Goal: Task Accomplishment & Management: Manage account settings

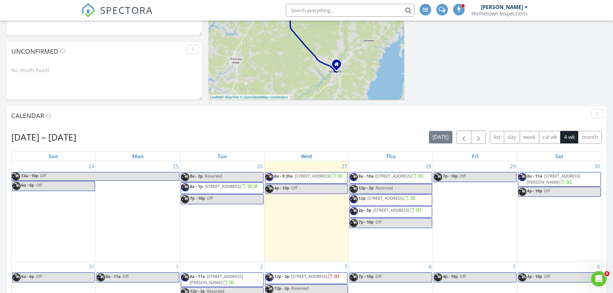
scroll to position [257, 0]
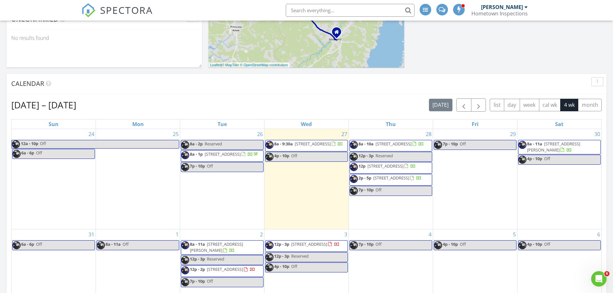
click at [344, 8] on input "text" at bounding box center [350, 10] width 129 height 13
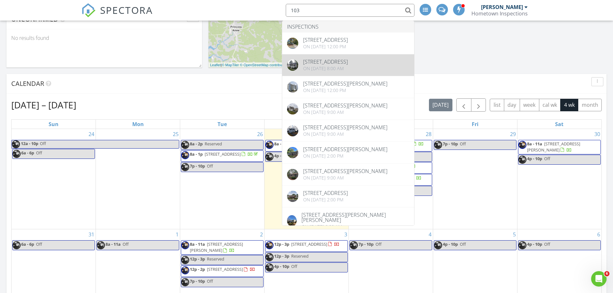
type input "103"
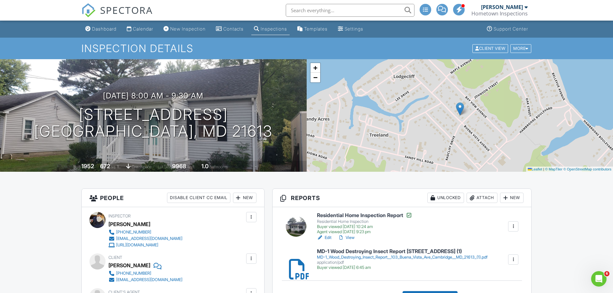
click at [513, 227] on div at bounding box center [513, 226] width 6 height 6
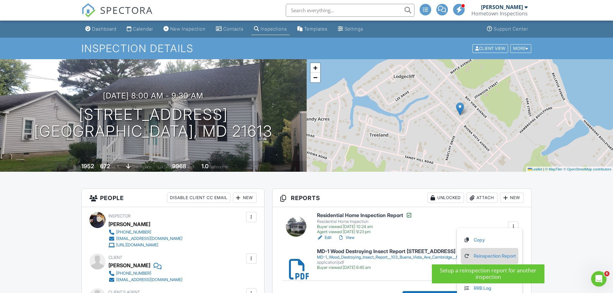
click at [488, 254] on link "Reinspection Report" at bounding box center [489, 255] width 52 height 7
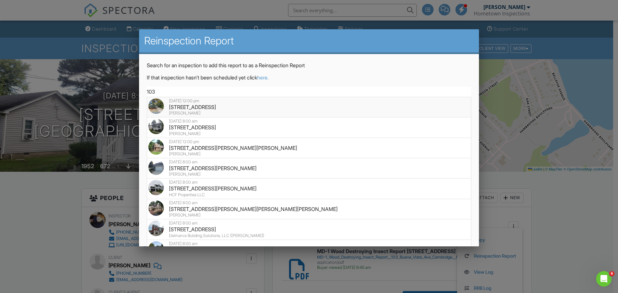
click at [273, 107] on div "103 Buena Vista Ave, Cambridge, MD 21613" at bounding box center [308, 107] width 321 height 7
type input "103 Buena Vista Ave, Cambridge, MD 21613"
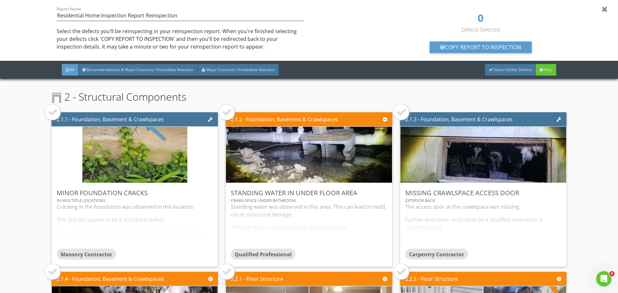
click at [228, 111] on div at bounding box center [227, 112] width 10 height 10
click at [398, 112] on div at bounding box center [401, 112] width 10 height 10
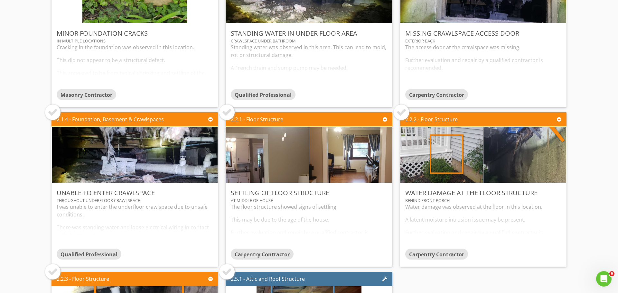
scroll to position [161, 0]
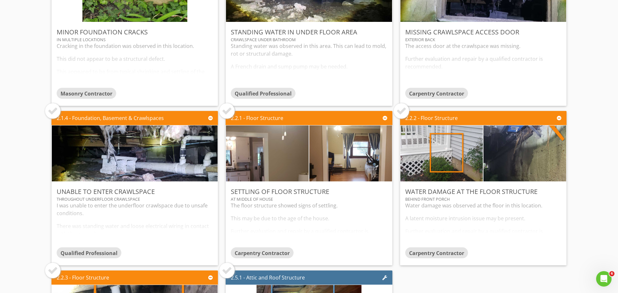
click at [400, 114] on div at bounding box center [401, 111] width 10 height 10
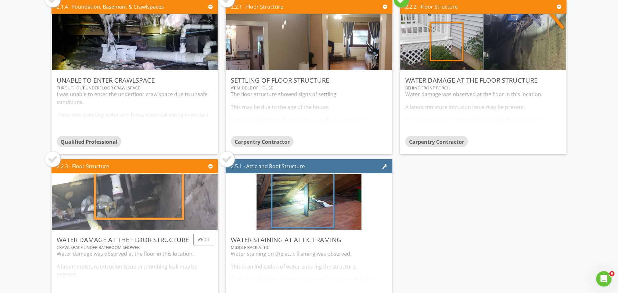
scroll to position [289, 0]
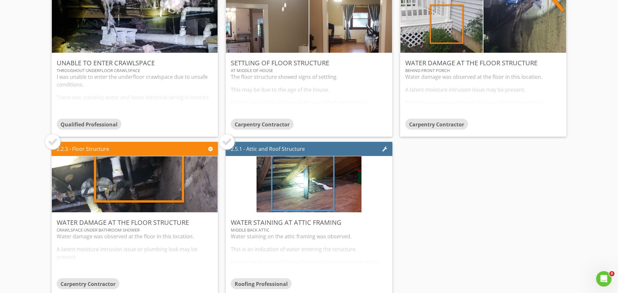
click at [56, 142] on div at bounding box center [53, 142] width 10 height 10
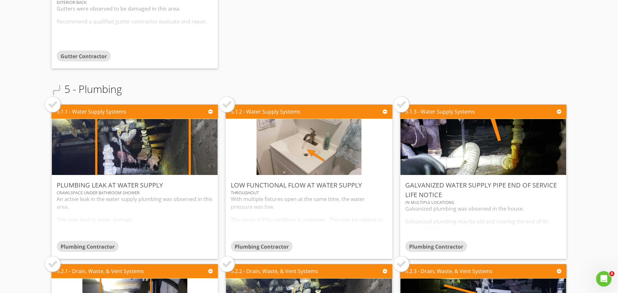
scroll to position [1544, 0]
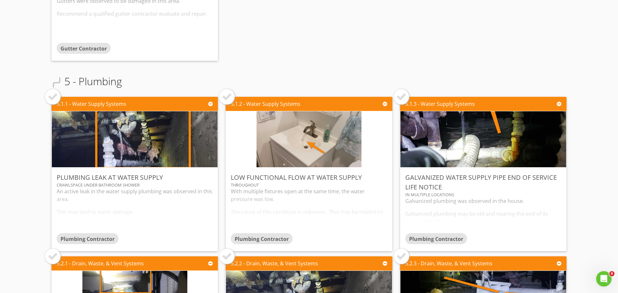
click at [55, 98] on div at bounding box center [53, 97] width 10 height 10
click at [402, 101] on div at bounding box center [401, 97] width 10 height 10
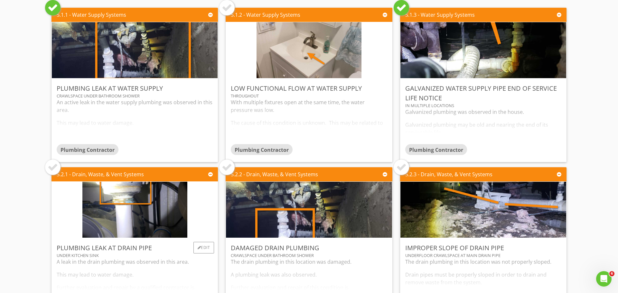
scroll to position [1640, 0]
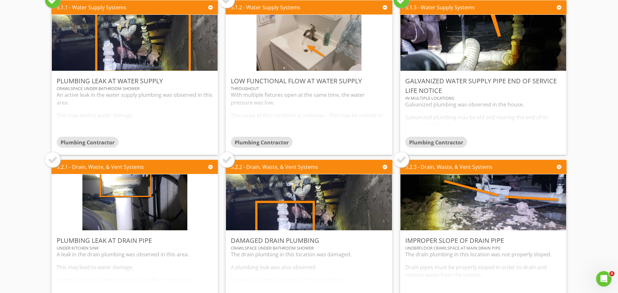
click at [55, 163] on div at bounding box center [53, 160] width 10 height 10
click at [226, 158] on div at bounding box center [227, 160] width 10 height 10
click at [396, 162] on div at bounding box center [401, 160] width 10 height 10
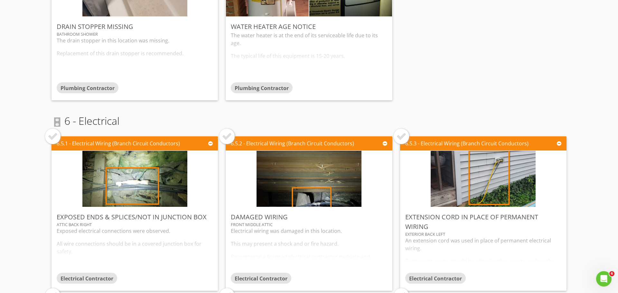
scroll to position [2187, 0]
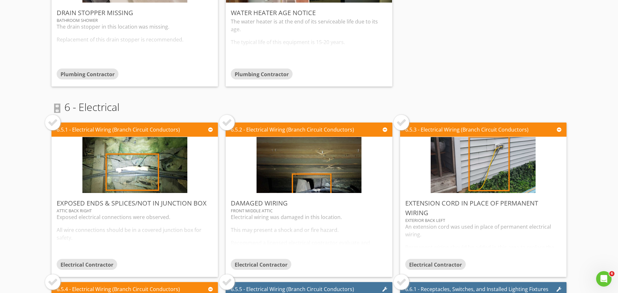
click at [53, 124] on div at bounding box center [53, 122] width 10 height 10
click at [226, 124] on div at bounding box center [227, 122] width 10 height 10
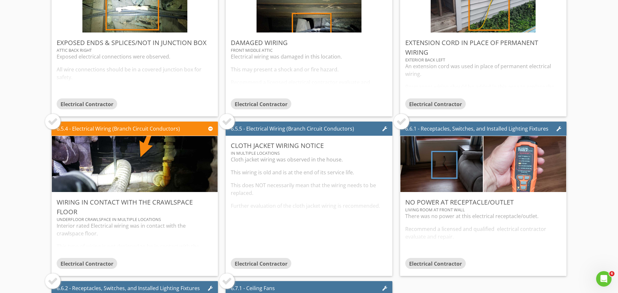
scroll to position [2348, 0]
click at [53, 122] on div at bounding box center [53, 121] width 10 height 10
click at [397, 121] on div at bounding box center [401, 121] width 10 height 10
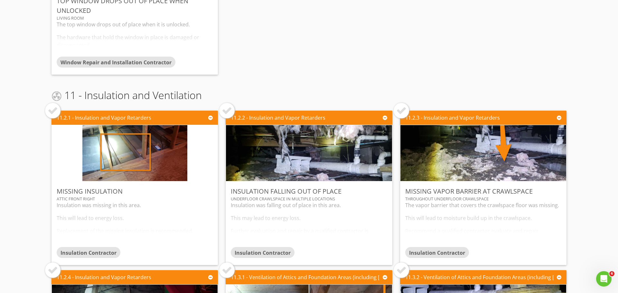
scroll to position [3441, 0]
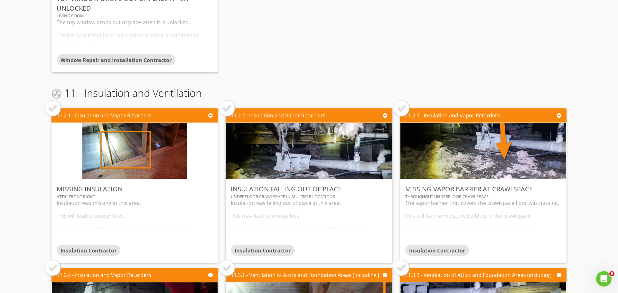
click at [50, 113] on div at bounding box center [53, 108] width 10 height 10
click at [225, 110] on div at bounding box center [227, 108] width 10 height 10
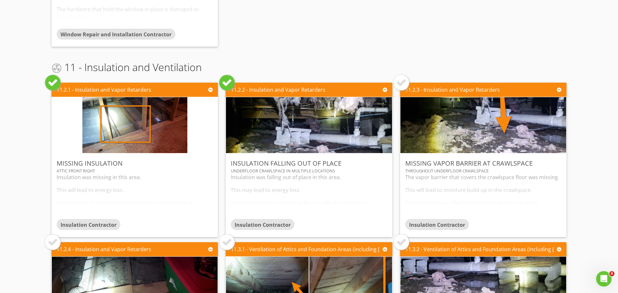
scroll to position [3506, 0]
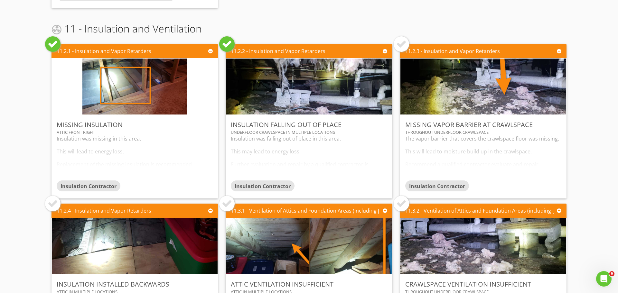
click at [50, 202] on div at bounding box center [53, 203] width 10 height 10
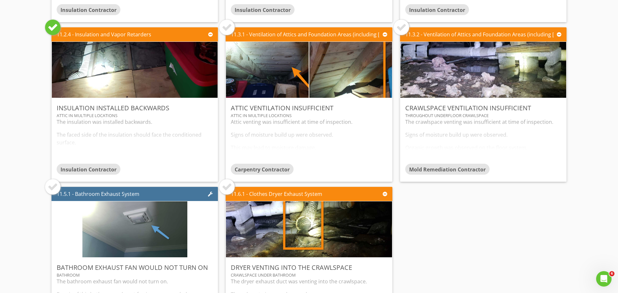
scroll to position [3699, 0]
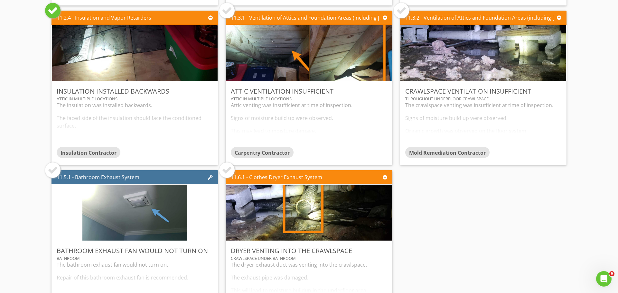
click at [227, 169] on div at bounding box center [227, 170] width 10 height 10
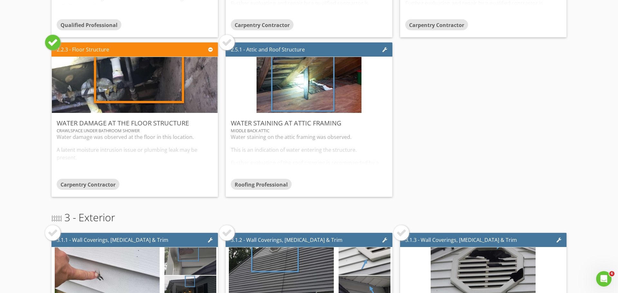
scroll to position [0, 0]
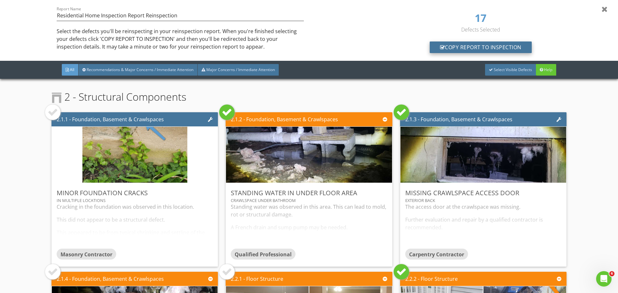
click at [475, 46] on div "Copy Report To Inspection" at bounding box center [480, 47] width 102 height 12
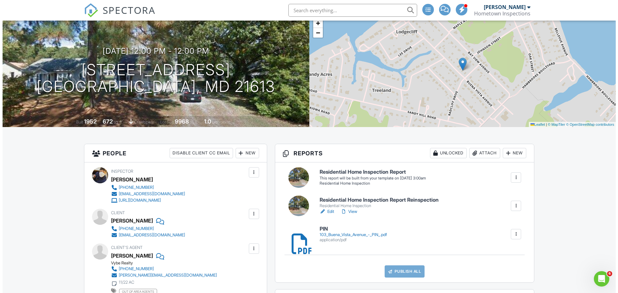
scroll to position [64, 0]
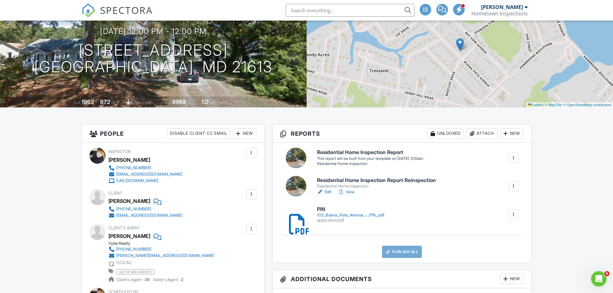
click at [514, 157] on div at bounding box center [513, 158] width 6 height 6
click at [499, 194] on div "Delete" at bounding box center [502, 193] width 14 height 7
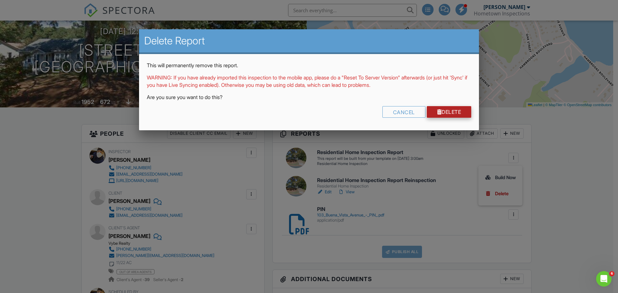
click at [444, 112] on link "Delete" at bounding box center [448, 112] width 45 height 12
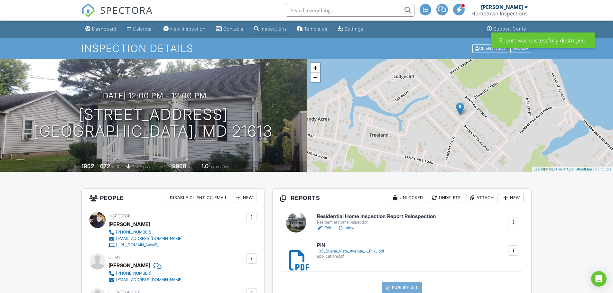
click at [352, 228] on link "View" at bounding box center [346, 228] width 17 height 6
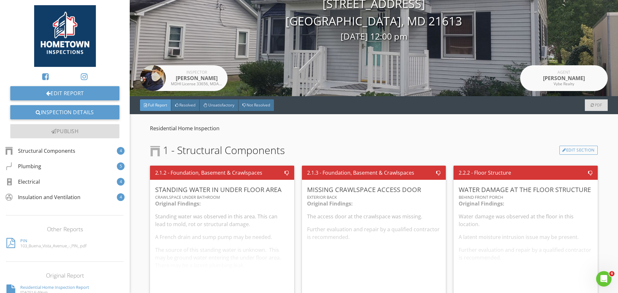
scroll to position [64, 0]
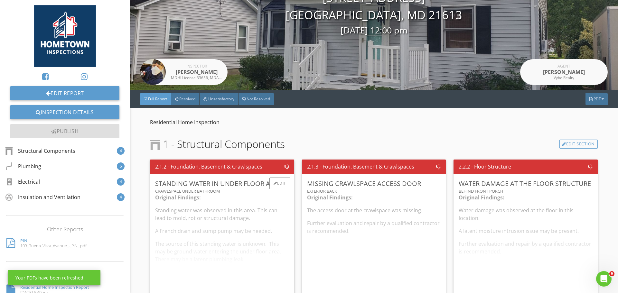
drag, startPoint x: 152, startPoint y: 181, endPoint x: 265, endPoint y: 179, distance: 112.6
click at [265, 179] on div "Standing Water in under floor area Crawlspace Under Bathroom Original Findings:…" at bounding box center [222, 244] width 144 height 140
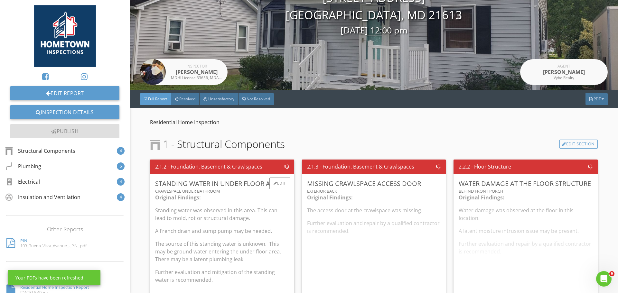
click at [257, 193] on div "Crawlspace Under Bathroom" at bounding box center [221, 190] width 133 height 5
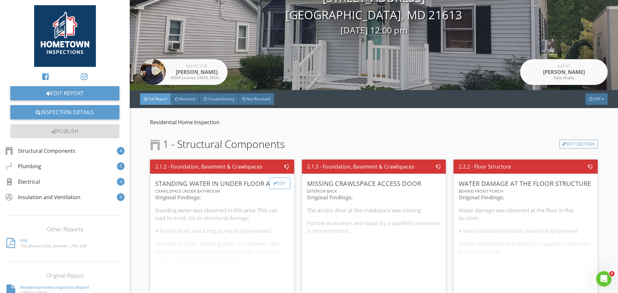
click at [277, 182] on div "Edit" at bounding box center [279, 184] width 21 height 12
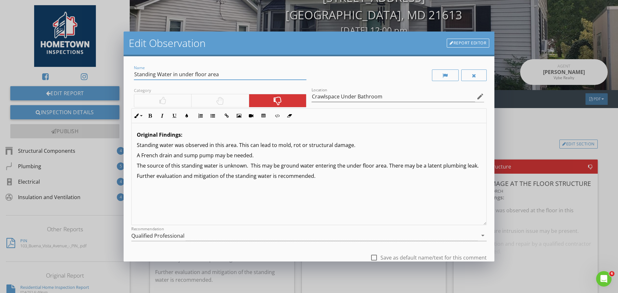
drag, startPoint x: 231, startPoint y: 75, endPoint x: 134, endPoint y: 76, distance: 96.5
click at [134, 76] on input "Standing Water in under floor area" at bounding box center [220, 74] width 172 height 11
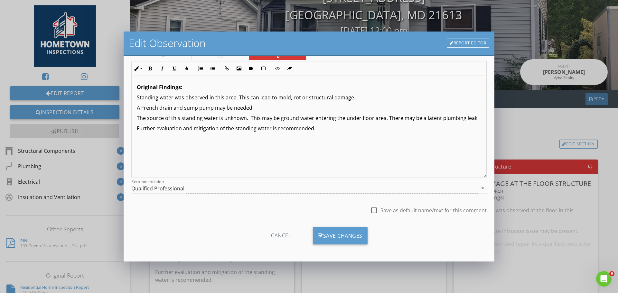
scroll to position [48, 0]
click at [524, 142] on div "Edit Observation Report Editor Name Standing Water in under floor area Category…" at bounding box center [309, 146] width 618 height 293
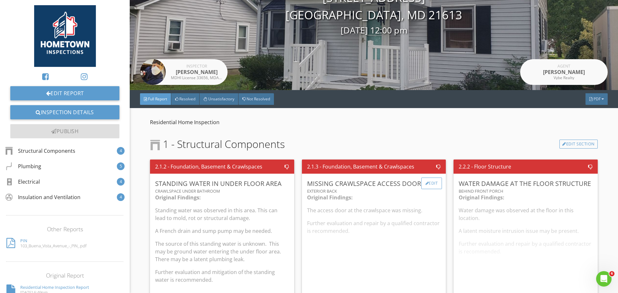
click at [430, 182] on div "Edit" at bounding box center [431, 184] width 21 height 12
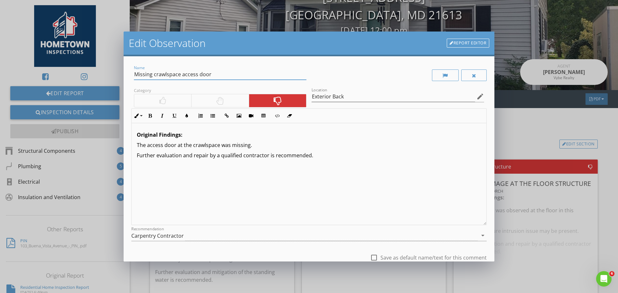
drag, startPoint x: 216, startPoint y: 76, endPoint x: 124, endPoint y: 76, distance: 92.3
click at [124, 76] on div "Name Missing crawlspace access door Category Location Exterior Back edit Inline…" at bounding box center [309, 158] width 371 height 205
click at [517, 138] on div "Edit Observation Report Editor Name Missing crawlspace access door Category Loc…" at bounding box center [309, 146] width 618 height 293
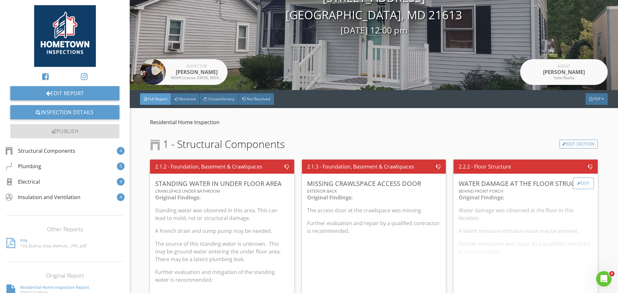
click at [579, 181] on div "Edit" at bounding box center [582, 184] width 21 height 12
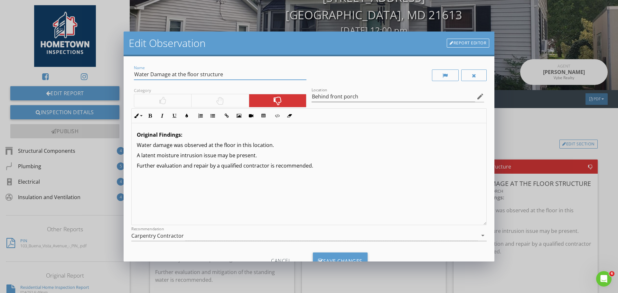
drag, startPoint x: 225, startPoint y: 75, endPoint x: 128, endPoint y: 78, distance: 96.5
click at [128, 78] on div "Name Water Damage at the floor structure Category Location Behind front porch e…" at bounding box center [309, 158] width 371 height 205
click at [390, 68] on div at bounding box center [398, 75] width 178 height 22
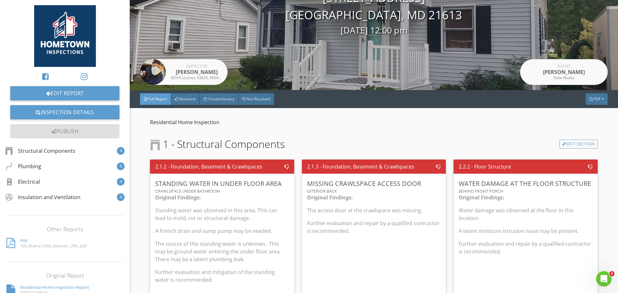
click at [512, 126] on div at bounding box center [309, 146] width 618 height 293
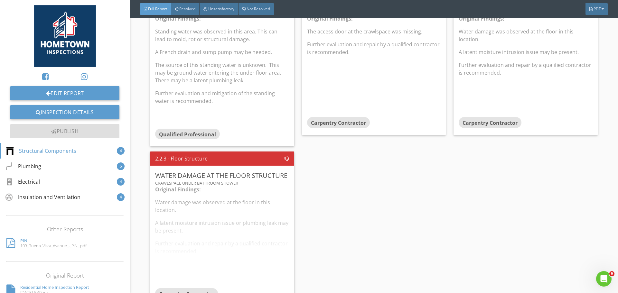
scroll to position [257, 0]
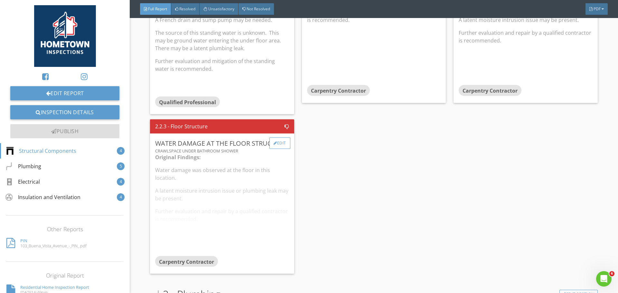
click at [279, 143] on div "Edit" at bounding box center [279, 143] width 21 height 12
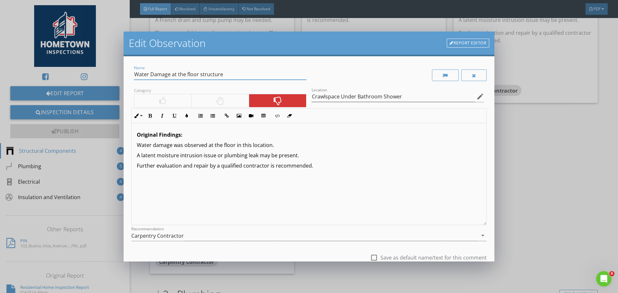
drag, startPoint x: 225, startPoint y: 76, endPoint x: 129, endPoint y: 71, distance: 96.9
click at [128, 72] on div "Name Water Damage at the floor structure Category Location Crawlspace Under Bat…" at bounding box center [309, 158] width 371 height 205
click at [537, 151] on div "Edit Observation Report Editor Name Water Damage at the floor structure Categor…" at bounding box center [309, 146] width 618 height 293
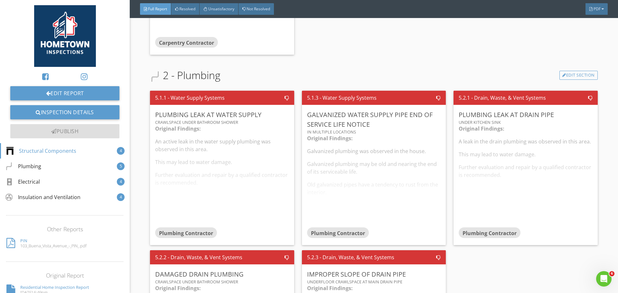
scroll to position [482, 0]
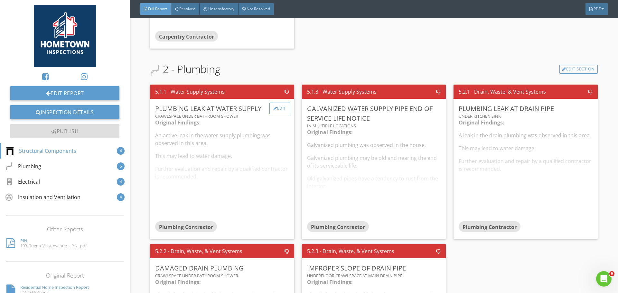
click at [281, 106] on div "Edit" at bounding box center [279, 109] width 21 height 12
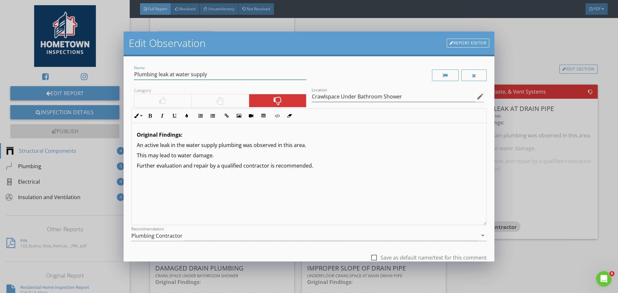
drag, startPoint x: 217, startPoint y: 73, endPoint x: 130, endPoint y: 80, distance: 87.1
click at [130, 80] on div "Name Plumbing leak at water supply Category Location Crawlspace Under Bathroom …" at bounding box center [309, 158] width 371 height 205
click at [523, 59] on div "Edit Observation Report Editor Name Plumbing leak at water supply Category Loca…" at bounding box center [309, 146] width 618 height 293
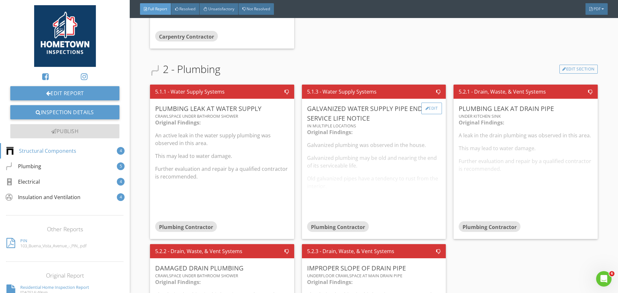
click at [426, 109] on div "Edit" at bounding box center [431, 109] width 21 height 12
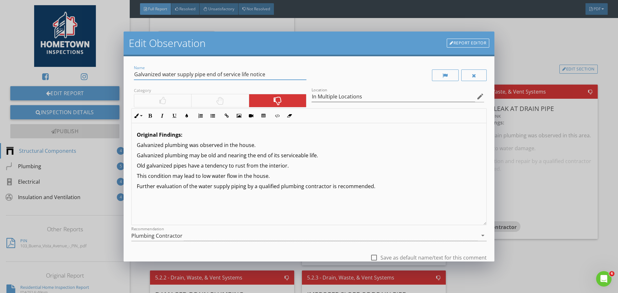
drag, startPoint x: 269, startPoint y: 76, endPoint x: 130, endPoint y: 80, distance: 138.7
click at [130, 80] on div "Name Galvanized water supply pipe end of service life notice Category Location …" at bounding box center [309, 158] width 371 height 205
click at [519, 41] on div "Edit Observation Report Editor Name Galvanized water supply pipe end of service…" at bounding box center [309, 146] width 618 height 293
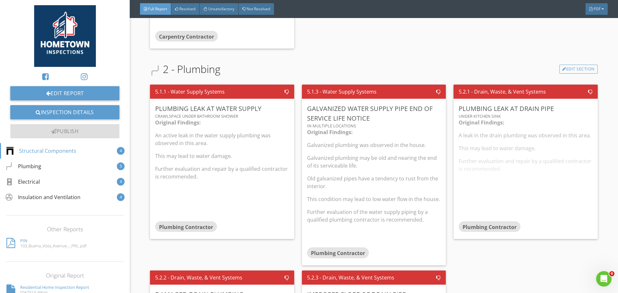
scroll to position [515, 0]
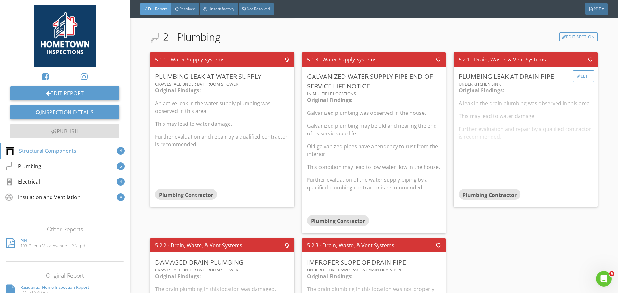
click at [580, 76] on div "Edit" at bounding box center [582, 76] width 21 height 12
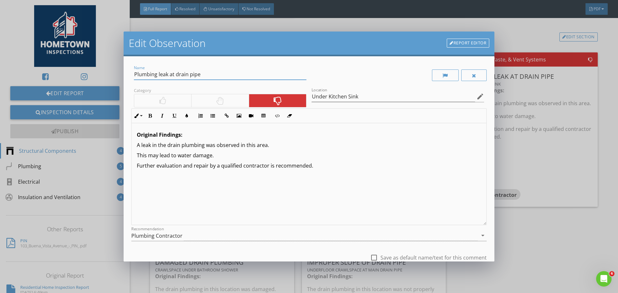
drag, startPoint x: 212, startPoint y: 72, endPoint x: 133, endPoint y: 77, distance: 79.3
click at [133, 77] on div "Name Plumbing leak at drain pipe" at bounding box center [220, 75] width 178 height 22
click at [510, 39] on div "Edit Observation Report Editor Name Plumbing leak at drain pipe Category Locati…" at bounding box center [309, 146] width 618 height 293
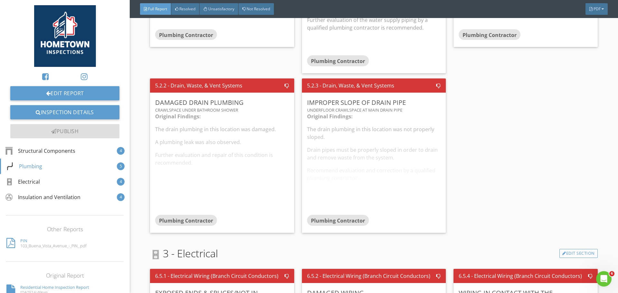
scroll to position [675, 0]
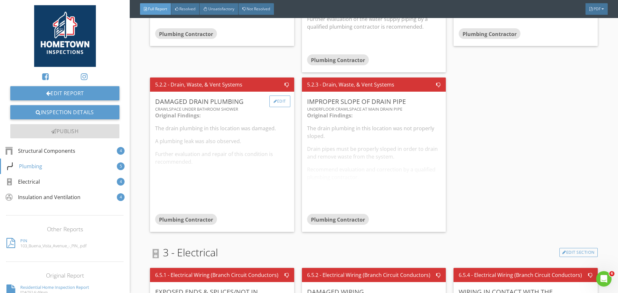
click at [283, 107] on div "Edit" at bounding box center [279, 102] width 21 height 12
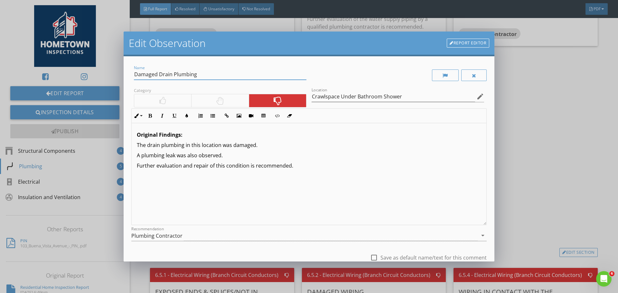
drag, startPoint x: 192, startPoint y: 76, endPoint x: 134, endPoint y: 76, distance: 58.2
click at [134, 76] on input "Damaged Drain Plumbing" at bounding box center [220, 74] width 172 height 11
drag, startPoint x: 397, startPoint y: 94, endPoint x: 405, endPoint y: 95, distance: 8.7
click at [402, 95] on input "Crawlspace Under Bathroom Shower" at bounding box center [392, 96] width 163 height 11
click at [406, 96] on input "Crawlspace Under Bathroom Shower" at bounding box center [392, 96] width 163 height 11
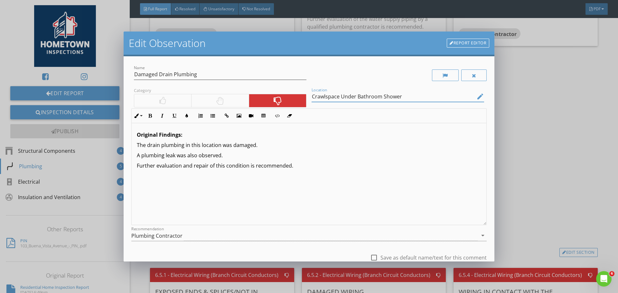
drag, startPoint x: 406, startPoint y: 96, endPoint x: 321, endPoint y: 97, distance: 85.2
click at [321, 97] on input "Crawlspace Under Bathroom Shower" at bounding box center [392, 96] width 163 height 11
click at [531, 80] on div "Edit Observation Report Editor Name Damaged Drain Plumbing Category Location Cr…" at bounding box center [309, 146] width 618 height 293
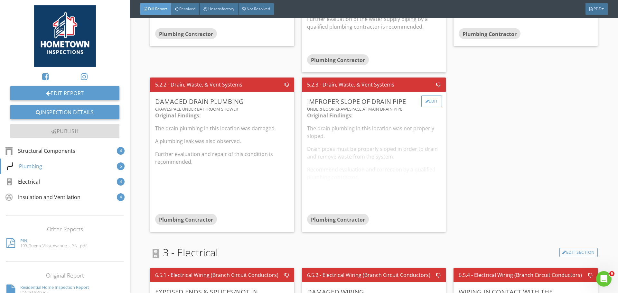
click at [426, 107] on div "Edit" at bounding box center [431, 102] width 21 height 12
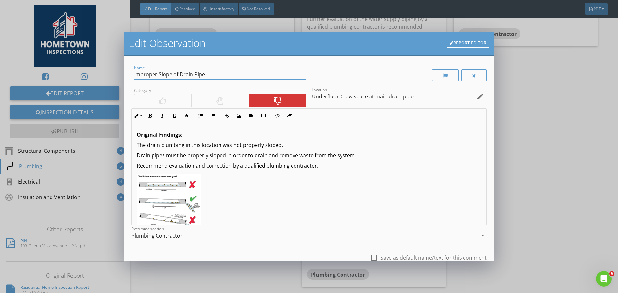
drag, startPoint x: 214, startPoint y: 75, endPoint x: 128, endPoint y: 78, distance: 85.9
click at [128, 78] on div "Name Improper Slope of Drain Pipe Category Location Underfloor Crawlspace at ma…" at bounding box center [309, 158] width 371 height 205
drag, startPoint x: 421, startPoint y: 96, endPoint x: 309, endPoint y: 98, distance: 111.6
click at [311, 98] on input "Underfloor Crawlspace at main drain pipe" at bounding box center [392, 96] width 163 height 11
click at [525, 80] on div "Edit Observation Report Editor Name Improper Slope of Drain Pipe Category Locat…" at bounding box center [309, 146] width 618 height 293
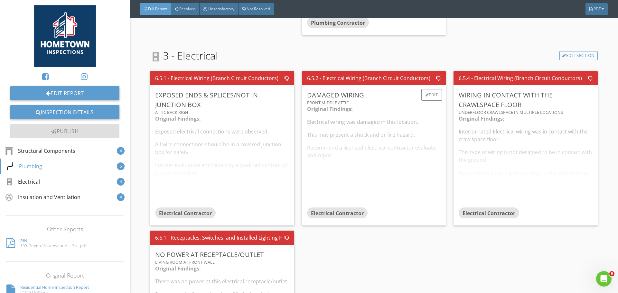
scroll to position [965, 0]
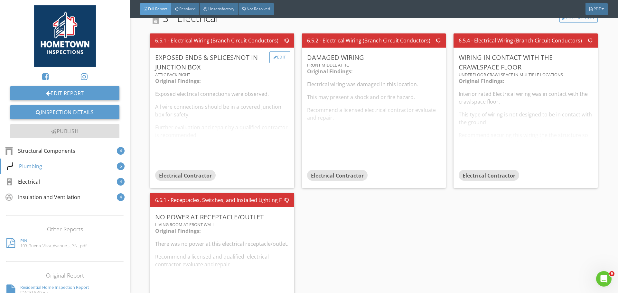
click at [286, 63] on div "Edit" at bounding box center [279, 57] width 21 height 12
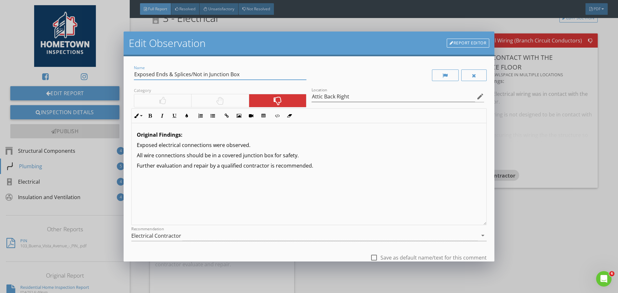
drag, startPoint x: 243, startPoint y: 75, endPoint x: 133, endPoint y: 81, distance: 110.8
click at [133, 81] on div "Name Exposed Ends & Splices/Not in Junction Box" at bounding box center [220, 75] width 178 height 22
drag, startPoint x: 346, startPoint y: 99, endPoint x: 302, endPoint y: 101, distance: 44.1
click at [302, 101] on div "Name Exposed Ends & Splices/Not in Junction Box Category Location Attic Back Ri…" at bounding box center [308, 166] width 355 height 205
click at [546, 240] on div "Edit Observation Report Editor Name Exposed Ends & Splices/Not in Junction Box …" at bounding box center [309, 146] width 618 height 293
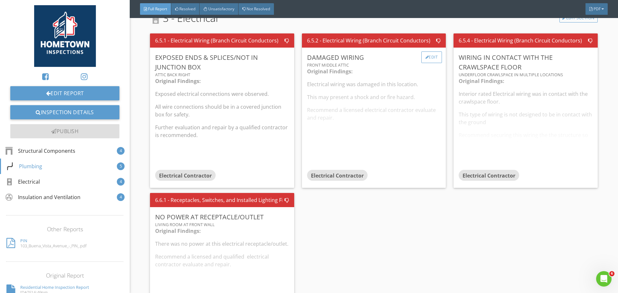
click at [427, 63] on div "Edit" at bounding box center [431, 57] width 21 height 12
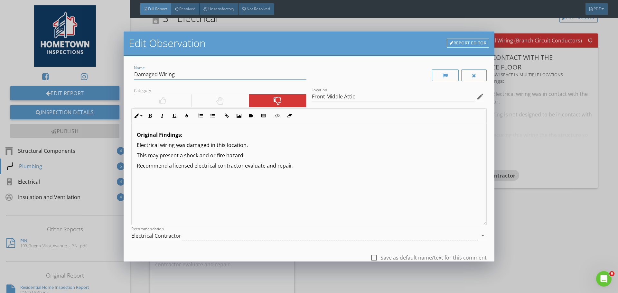
drag, startPoint x: 176, startPoint y: 75, endPoint x: 123, endPoint y: 78, distance: 52.9
click at [123, 78] on div "Edit Observation Report Editor Name Damaged Wiring Category Location Front Midd…" at bounding box center [309, 146] width 618 height 293
drag, startPoint x: 361, startPoint y: 95, endPoint x: 306, endPoint y: 96, distance: 55.0
click at [306, 96] on div "Name Damaged Wiring Category Location Front Middle Attic edit Inline Style XLar…" at bounding box center [308, 166] width 355 height 205
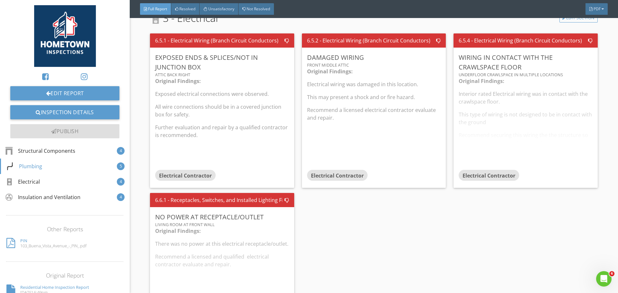
click at [504, 23] on div at bounding box center [309, 146] width 618 height 293
click at [580, 63] on div "Edit" at bounding box center [582, 57] width 21 height 12
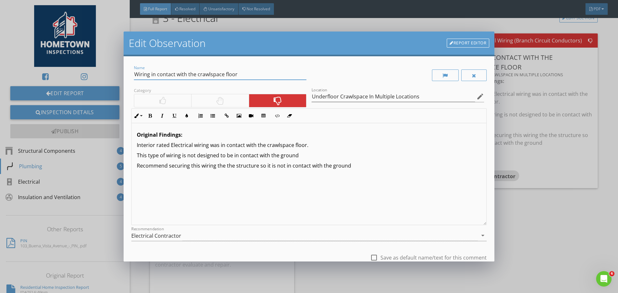
drag, startPoint x: 243, startPoint y: 75, endPoint x: 121, endPoint y: 74, distance: 122.2
click at [121, 74] on div "Edit Observation Report Editor Name Wiring in contact with the crawlspace floor…" at bounding box center [309, 146] width 618 height 293
click at [420, 97] on input "Underfloor Crawlspace In Multiple Locations" at bounding box center [392, 96] width 163 height 11
drag, startPoint x: 417, startPoint y: 97, endPoint x: 308, endPoint y: 96, distance: 109.4
click at [309, 96] on div "Location Underfloor Crawlspace In Multiple Locations edit" at bounding box center [398, 97] width 178 height 22
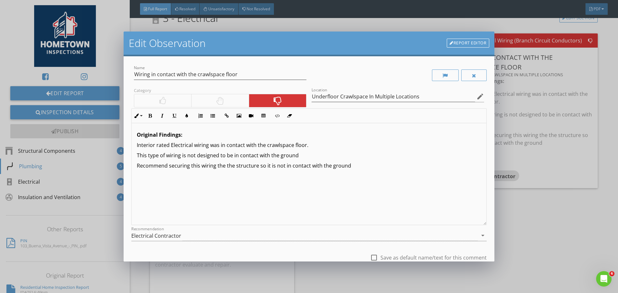
click at [465, 23] on div "Edit Observation Report Editor Name Wiring in contact with the crawlspace floor…" at bounding box center [309, 146] width 618 height 293
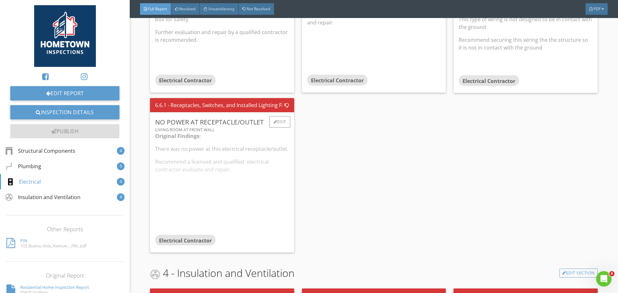
scroll to position [1061, 0]
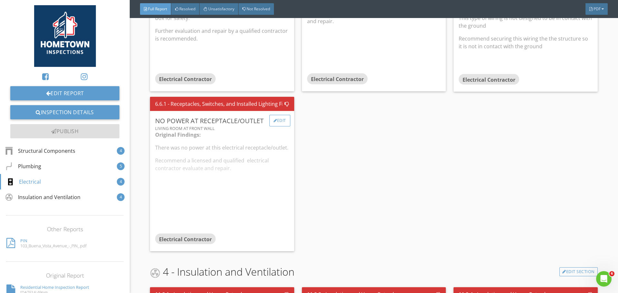
click at [282, 126] on div "Edit" at bounding box center [279, 121] width 21 height 12
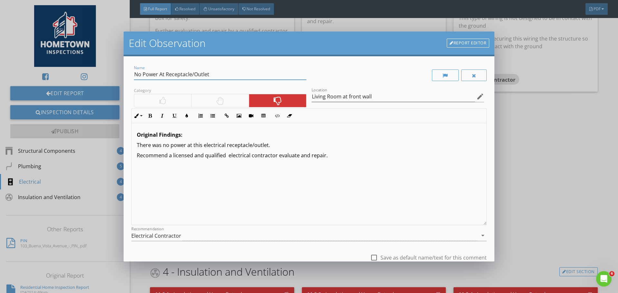
drag, startPoint x: 214, startPoint y: 73, endPoint x: 133, endPoint y: 85, distance: 82.5
click at [133, 85] on div "Name No Power At Receptacle/Outlet" at bounding box center [220, 75] width 178 height 22
drag, startPoint x: 358, startPoint y: 99, endPoint x: 308, endPoint y: 103, distance: 50.3
click at [309, 103] on div "Location Living Room at front wall edit" at bounding box center [398, 97] width 178 height 22
click at [544, 171] on div "Edit Observation Report Editor Name No Power At Receptacle/Outlet Category Loca…" at bounding box center [309, 146] width 618 height 293
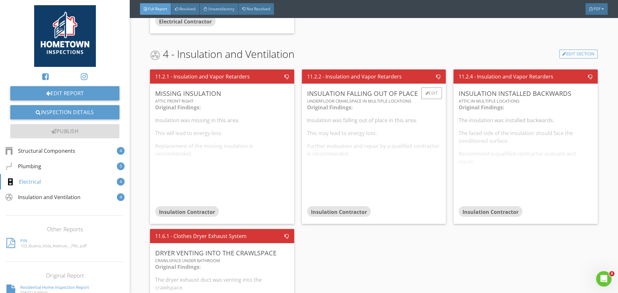
scroll to position [1286, 0]
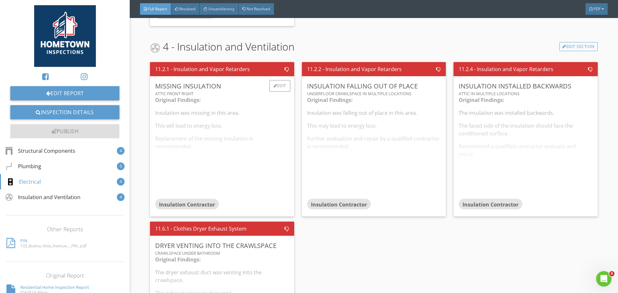
click at [278, 96] on div "Attic Front Right" at bounding box center [221, 93] width 133 height 5
click at [273, 88] on div at bounding box center [275, 86] width 4 height 4
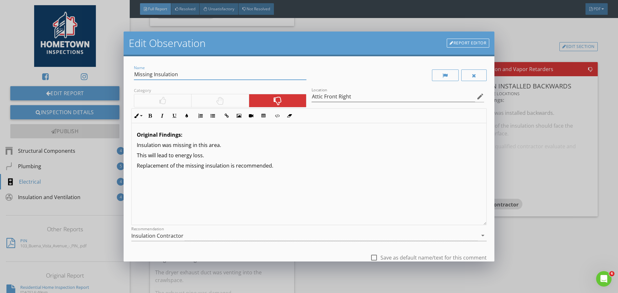
drag, startPoint x: 152, startPoint y: 75, endPoint x: 122, endPoint y: 74, distance: 29.9
click at [122, 74] on div "Edit Observation Report Editor Name Missing Insulation Category Location Attic …" at bounding box center [309, 146] width 618 height 293
drag, startPoint x: 351, startPoint y: 96, endPoint x: 309, endPoint y: 98, distance: 41.2
click at [311, 98] on input "Attic Front Right" at bounding box center [392, 96] width 163 height 11
click at [521, 44] on div "Edit Observation Report Editor Name Missing Insulation Category Location Attic …" at bounding box center [309, 146] width 618 height 293
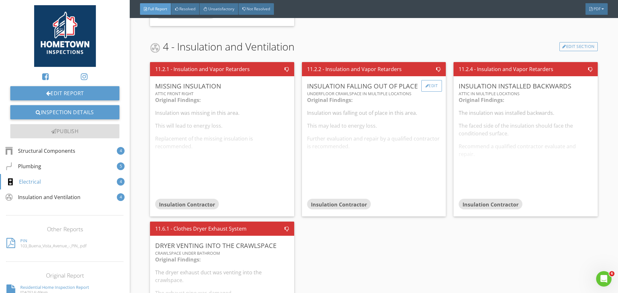
click at [426, 92] on div "Edit" at bounding box center [431, 86] width 21 height 12
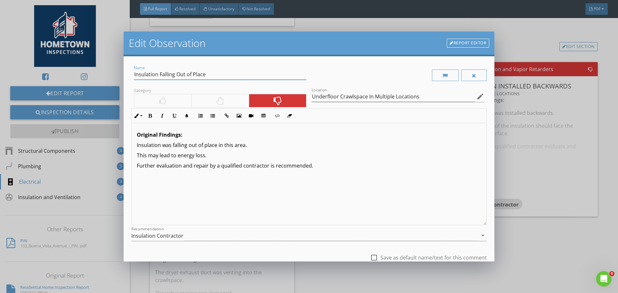
drag, startPoint x: 209, startPoint y: 74, endPoint x: 126, endPoint y: 80, distance: 83.2
click at [126, 80] on div "Name Insulation Falling Out of Place Category Location Underfloor Crawlspace In…" at bounding box center [309, 158] width 371 height 205
drag, startPoint x: 422, startPoint y: 98, endPoint x: 298, endPoint y: 100, distance: 123.8
click at [298, 100] on div "Name Insulation Falling Out of Place Category Location Underfloor Crawlspace In…" at bounding box center [308, 166] width 355 height 205
click at [508, 41] on div "Edit Observation Report Editor Name Insulation Falling Out of Place Category Lo…" at bounding box center [309, 146] width 618 height 293
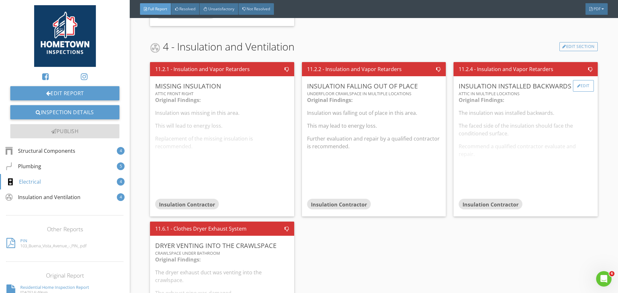
click at [577, 92] on div "Edit" at bounding box center [582, 86] width 21 height 12
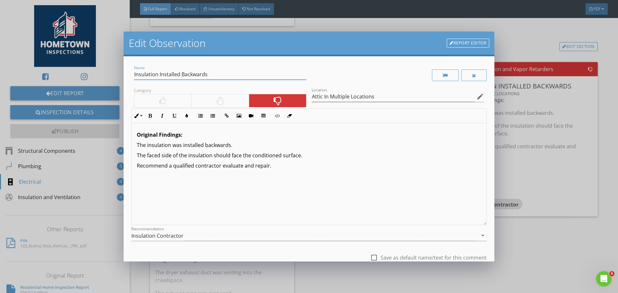
drag, startPoint x: 214, startPoint y: 75, endPoint x: 129, endPoint y: 76, distance: 84.3
click at [129, 76] on div "Name Insulation Installed Backwards Category Location Attic In Multiple Locatio…" at bounding box center [309, 158] width 371 height 205
drag, startPoint x: 381, startPoint y: 96, endPoint x: 309, endPoint y: 103, distance: 72.1
click at [311, 103] on div "Location Attic In Multiple Locations edit" at bounding box center [397, 99] width 172 height 17
click at [525, 37] on div "Edit Observation Report Editor Name Insulation Installed Backwards Category Loc…" at bounding box center [309, 146] width 618 height 293
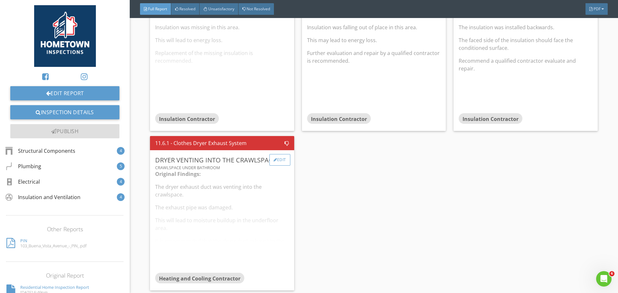
scroll to position [1385, 0]
click at [276, 155] on div "Edit" at bounding box center [279, 160] width 21 height 12
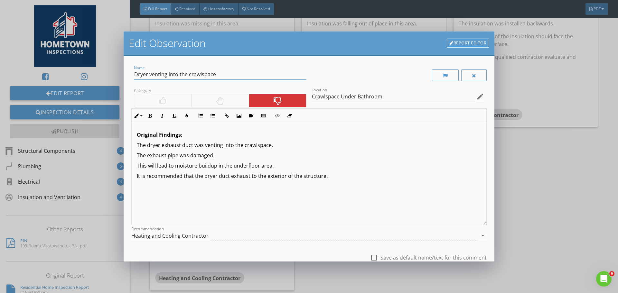
drag, startPoint x: 220, startPoint y: 76, endPoint x: 123, endPoint y: 82, distance: 97.3
click at [123, 82] on div "Edit Observation Report Editor Name Dryer venting into the crawlspace Category …" at bounding box center [309, 146] width 618 height 293
drag, startPoint x: 385, startPoint y: 96, endPoint x: 297, endPoint y: 98, distance: 87.8
click at [297, 98] on div "Name Dryer venting into the crawlspace Category Location Crawlspace Under Bathr…" at bounding box center [308, 166] width 355 height 205
click at [565, 184] on div "Edit Observation Report Editor Name Dryer venting into the crawlspace Category …" at bounding box center [309, 146] width 618 height 293
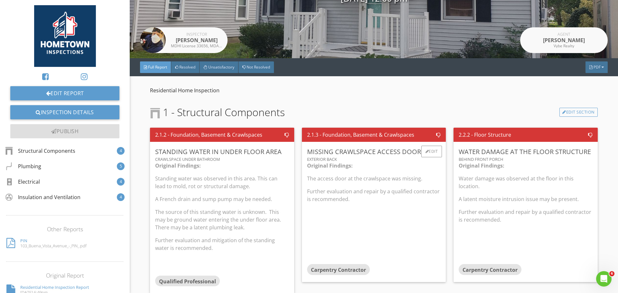
scroll to position [96, 0]
click at [274, 152] on div at bounding box center [275, 151] width 4 height 4
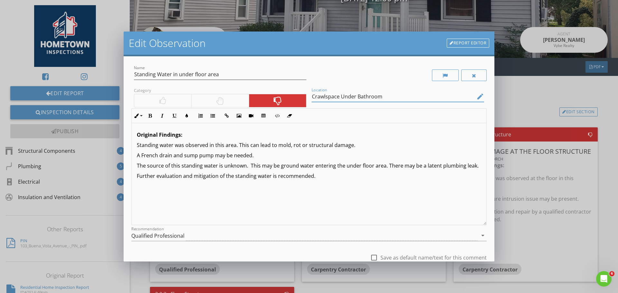
drag, startPoint x: 383, startPoint y: 96, endPoint x: 311, endPoint y: 100, distance: 72.4
click at [311, 100] on input "Crawlspace Under Bathroom" at bounding box center [392, 96] width 163 height 11
drag, startPoint x: 537, startPoint y: 97, endPoint x: 493, endPoint y: 108, distance: 45.1
click at [537, 97] on div "Edit Observation Report Editor Name Standing Water in under floor area Category…" at bounding box center [309, 146] width 618 height 293
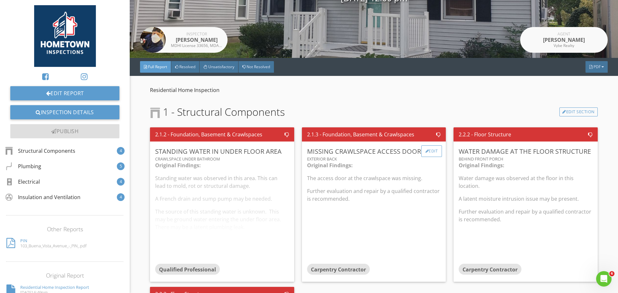
click at [428, 150] on div "Edit" at bounding box center [431, 151] width 21 height 12
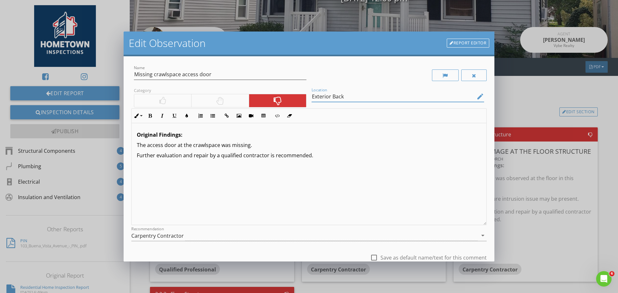
drag, startPoint x: 344, startPoint y: 97, endPoint x: 308, endPoint y: 100, distance: 36.5
click at [309, 100] on div "Location Exterior Back edit" at bounding box center [398, 97] width 178 height 22
click at [529, 99] on div "Edit Observation Report Editor Name Missing crawlspace access door Category Loc…" at bounding box center [309, 146] width 618 height 293
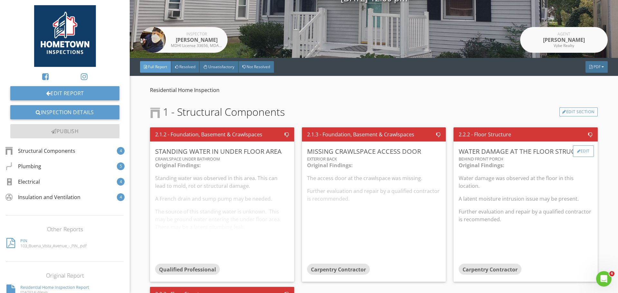
click at [574, 153] on div "Edit" at bounding box center [582, 151] width 21 height 12
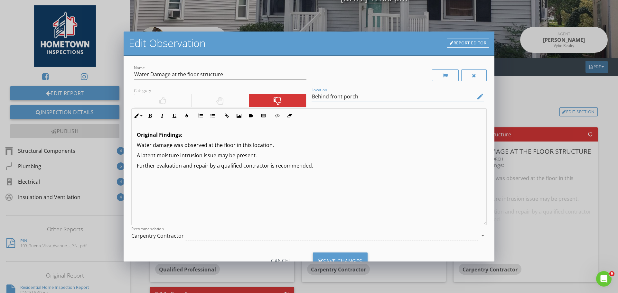
drag, startPoint x: 359, startPoint y: 99, endPoint x: 301, endPoint y: 100, distance: 57.9
click at [301, 100] on div "Name Water Damage at the floor structure Category Location Behind front porch e…" at bounding box center [308, 155] width 355 height 183
click at [522, 101] on div "Edit Observation Report Editor Name Water Damage at the floor structure Categor…" at bounding box center [309, 146] width 618 height 293
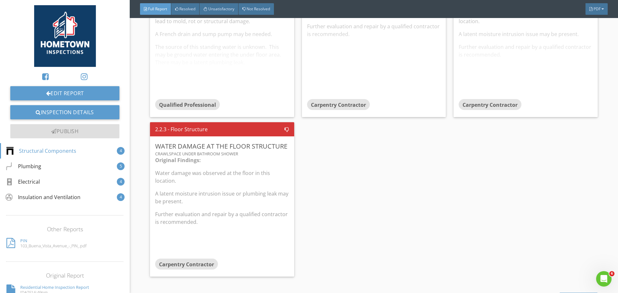
scroll to position [257, 0]
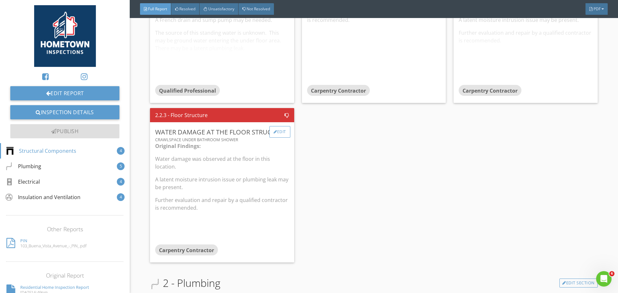
click at [280, 136] on div "Edit" at bounding box center [279, 132] width 21 height 12
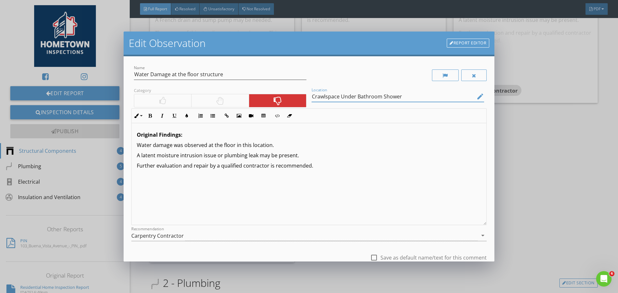
drag, startPoint x: 402, startPoint y: 96, endPoint x: 307, endPoint y: 104, distance: 95.5
click at [309, 104] on div "Location Crawlspace Under Bathroom Shower edit" at bounding box center [398, 97] width 178 height 22
click at [338, 97] on input "cccc" at bounding box center [392, 96] width 163 height 11
type input "Crawlspace Under Bathroom Shower"
click at [536, 150] on div "Edit Observation Report Editor Name Water Damage at the floor structure Categor…" at bounding box center [309, 146] width 618 height 293
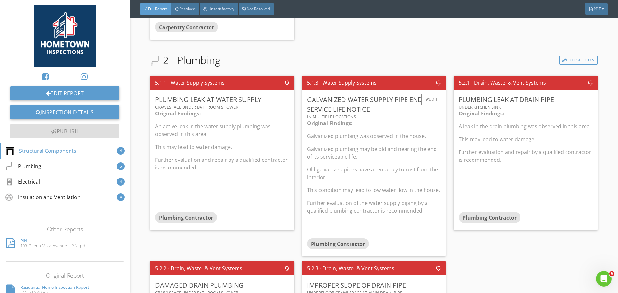
scroll to position [482, 0]
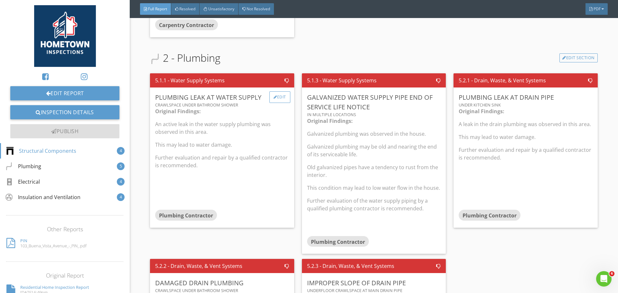
click at [279, 99] on div "Edit" at bounding box center [279, 97] width 21 height 12
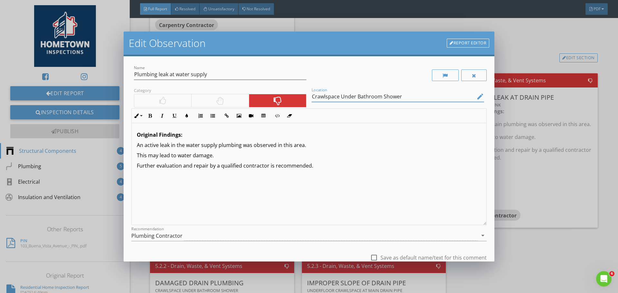
drag, startPoint x: 404, startPoint y: 97, endPoint x: 308, endPoint y: 100, distance: 96.2
click at [309, 100] on div "Location Crawlspace Under Bathroom Shower edit" at bounding box center [398, 97] width 178 height 22
click at [515, 55] on div "Edit Observation Report Editor Name Plumbing leak at water supply Category Loca…" at bounding box center [309, 146] width 618 height 293
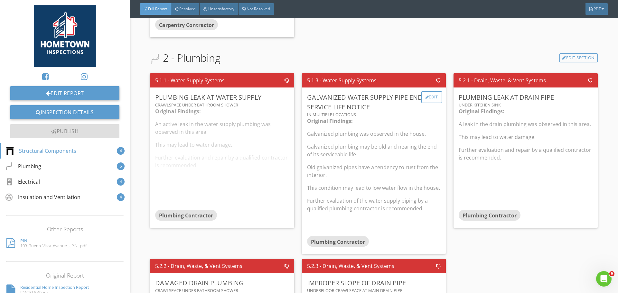
click at [431, 98] on div "Edit" at bounding box center [431, 97] width 21 height 12
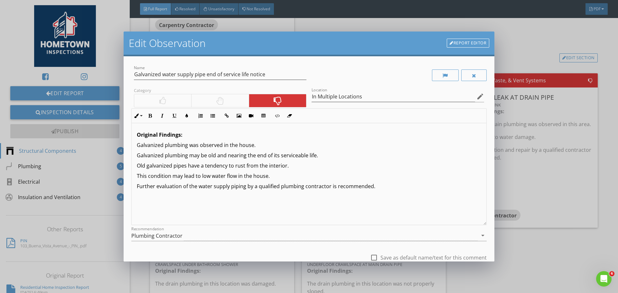
click at [540, 57] on div "Edit Observation Report Editor Name Galvanized water supply pipe end of service…" at bounding box center [309, 146] width 618 height 293
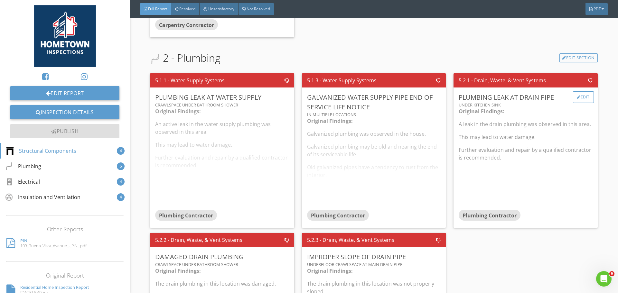
click at [579, 101] on div "Edit" at bounding box center [582, 97] width 21 height 12
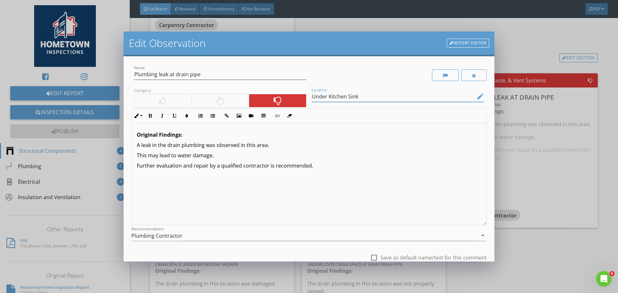
drag, startPoint x: 360, startPoint y: 99, endPoint x: 298, endPoint y: 98, distance: 61.1
click at [298, 98] on div "Name Plumbing leak at drain pipe Category Location Under Kitchen Sink edit Inli…" at bounding box center [308, 166] width 355 height 205
click at [538, 38] on div "Edit Observation Report Editor Name Plumbing leak at drain pipe Category Locati…" at bounding box center [309, 146] width 618 height 293
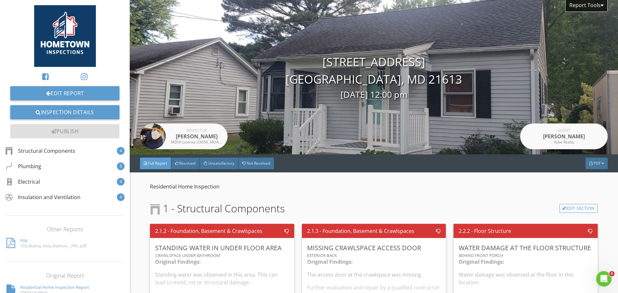
scroll to position [129, 0]
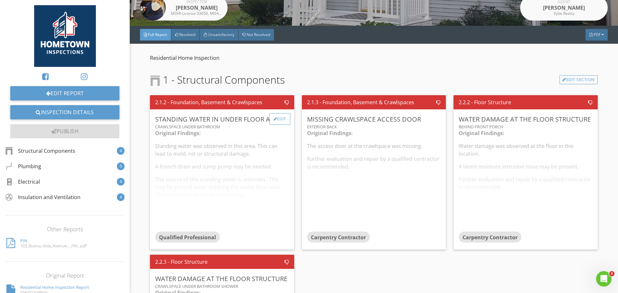
click at [277, 122] on div "Edit" at bounding box center [279, 119] width 21 height 12
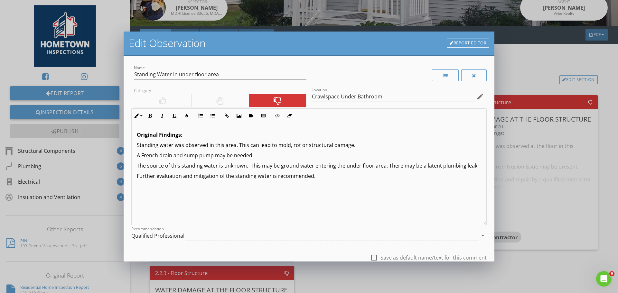
scroll to position [0, 0]
click at [442, 75] on div at bounding box center [444, 75] width 5 height 5
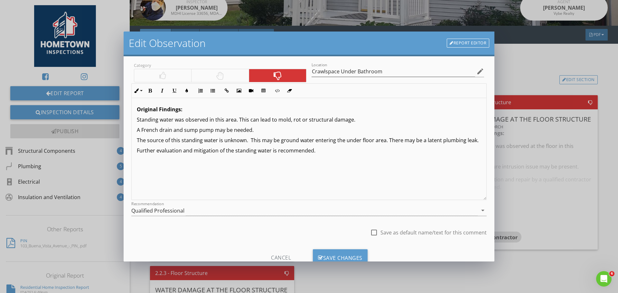
scroll to position [48, 0]
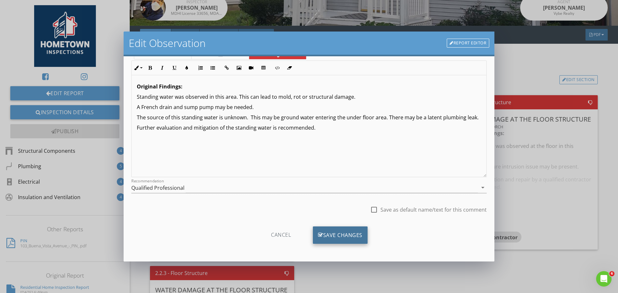
click at [345, 233] on div "Save Changes" at bounding box center [340, 234] width 55 height 17
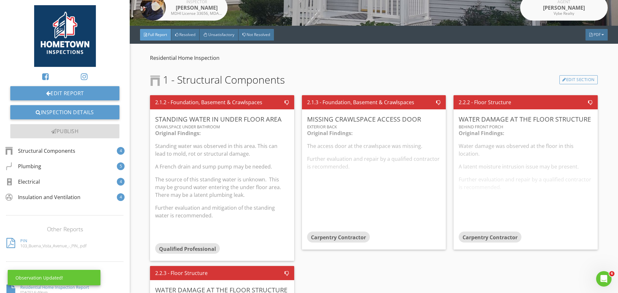
scroll to position [0, 0]
click at [279, 119] on div "Edit" at bounding box center [279, 119] width 21 height 12
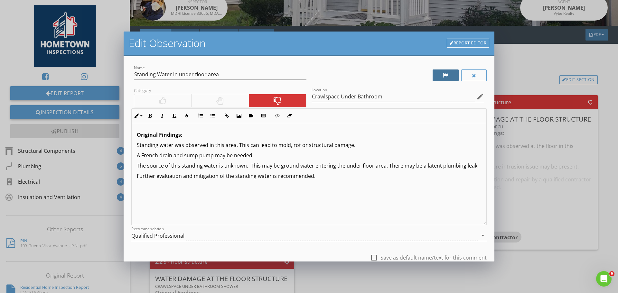
click at [443, 77] on div at bounding box center [445, 75] width 5 height 5
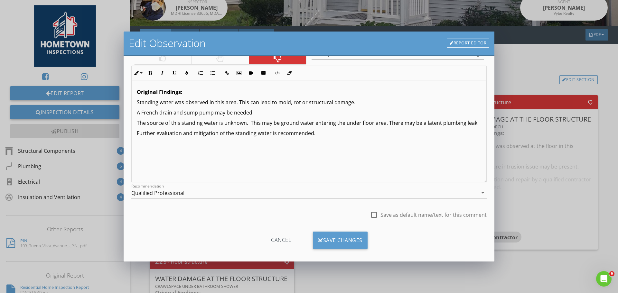
scroll to position [48, 0]
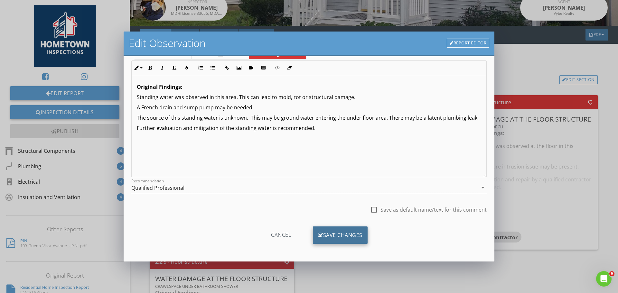
click at [339, 234] on div "Save Changes" at bounding box center [340, 234] width 55 height 17
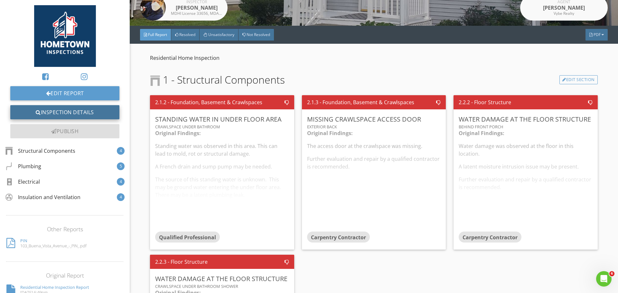
click at [105, 111] on link "Inspection Details" at bounding box center [64, 112] width 109 height 14
